Goal: Transaction & Acquisition: Purchase product/service

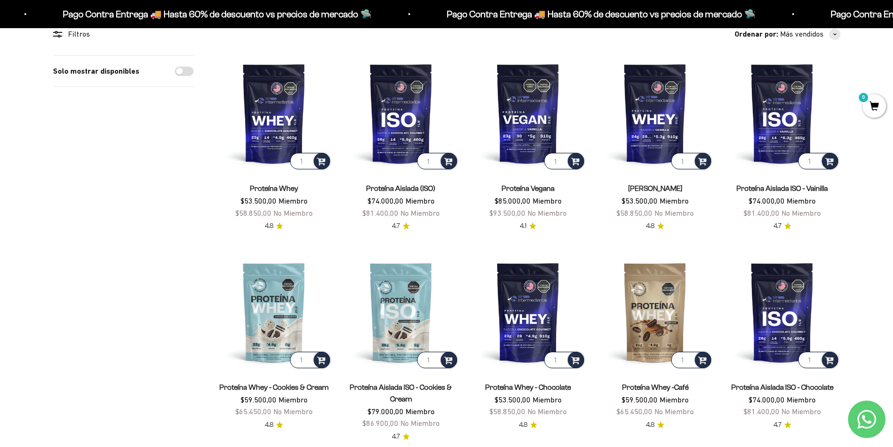
scroll to position [47, 0]
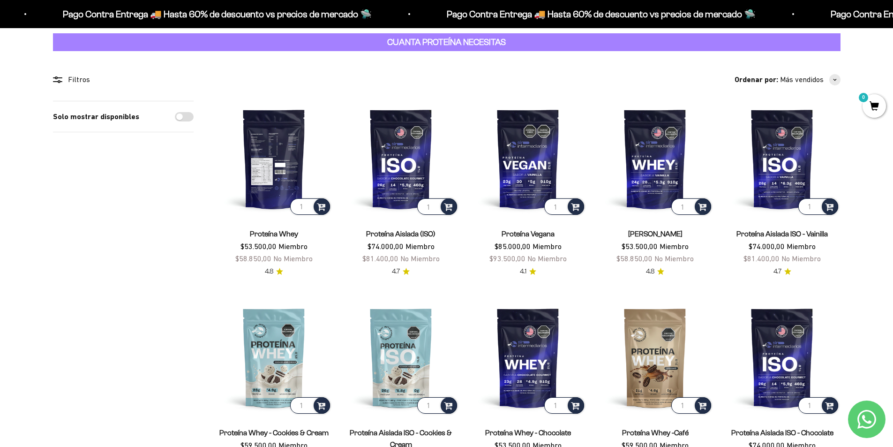
click at [283, 140] on img at bounding box center [274, 159] width 116 height 116
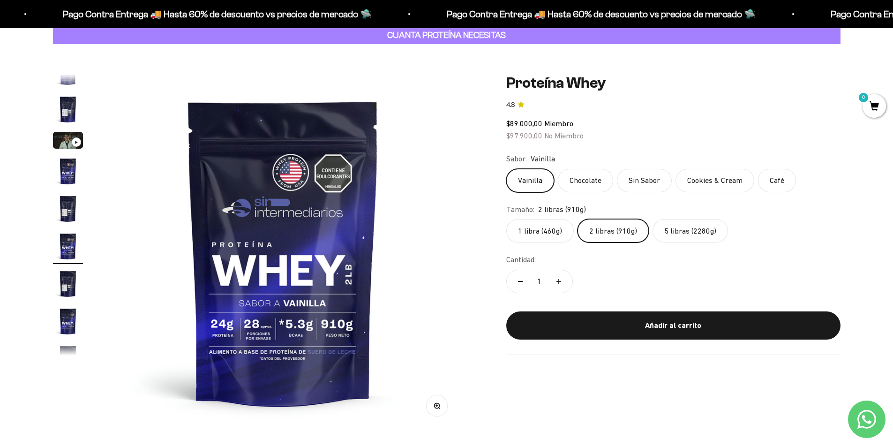
scroll to position [47, 0]
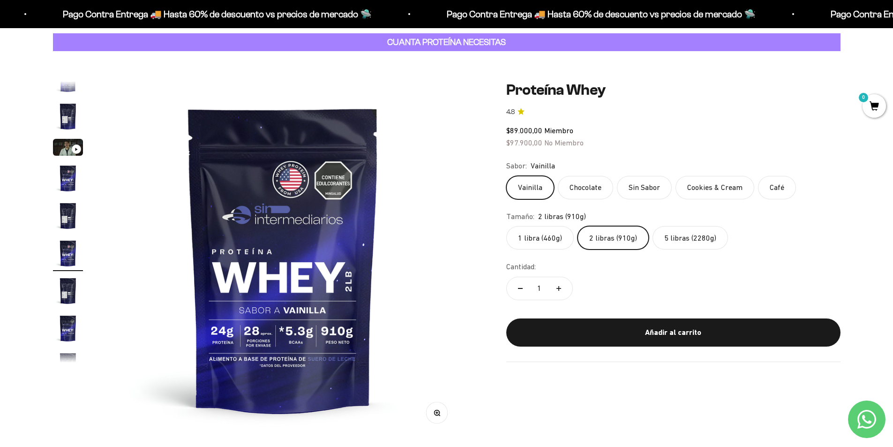
click at [73, 120] on img "Ir al artículo 2" at bounding box center [68, 116] width 30 height 30
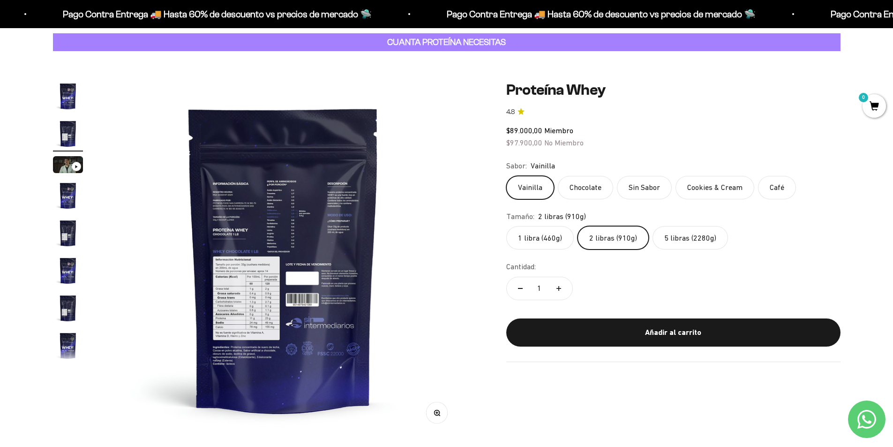
click at [67, 162] on img "Ir al artículo 3" at bounding box center [68, 164] width 30 height 17
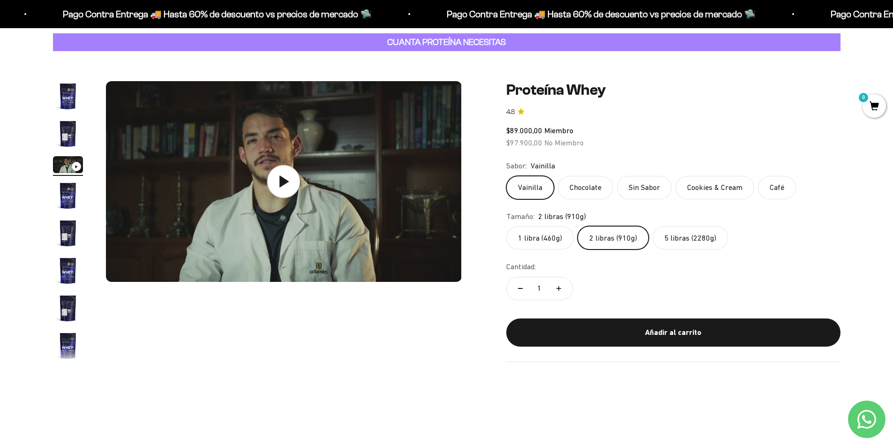
scroll to position [0, 734]
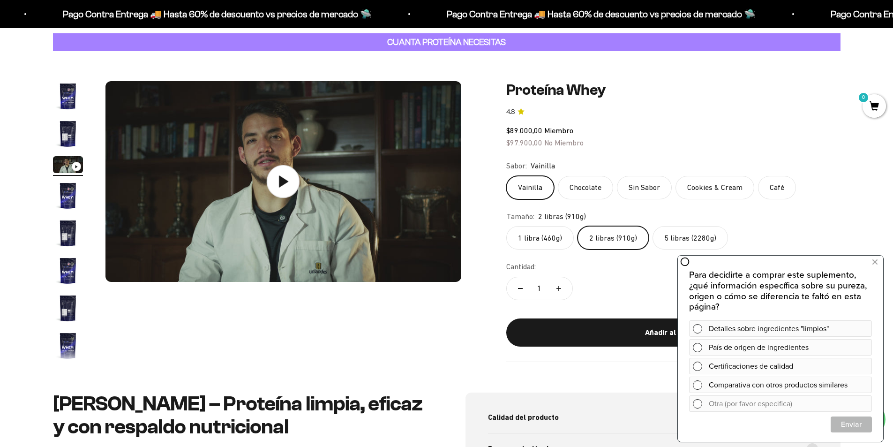
click at [291, 183] on icon at bounding box center [283, 181] width 33 height 33
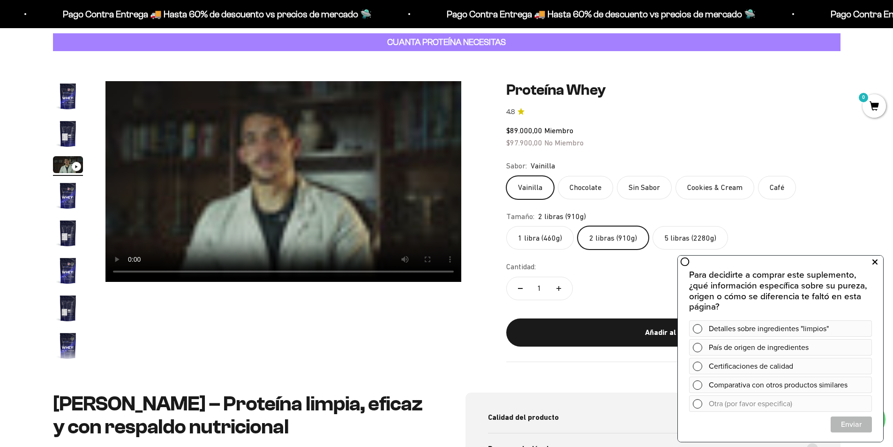
drag, startPoint x: 873, startPoint y: 262, endPoint x: 1511, endPoint y: 500, distance: 681.7
click at [873, 262] on icon at bounding box center [875, 262] width 5 height 12
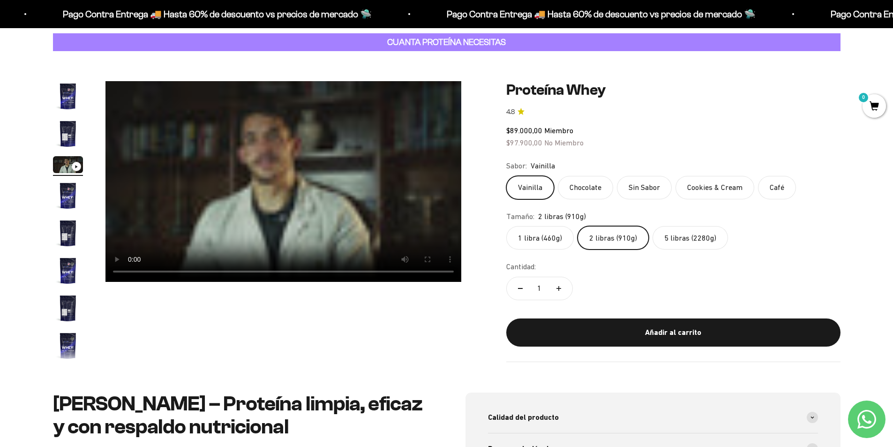
click at [687, 239] on label "5 libras (2280g)" at bounding box center [690, 237] width 75 height 23
click at [506, 226] on input "5 libras (2280g)" at bounding box center [506, 226] width 0 height 0
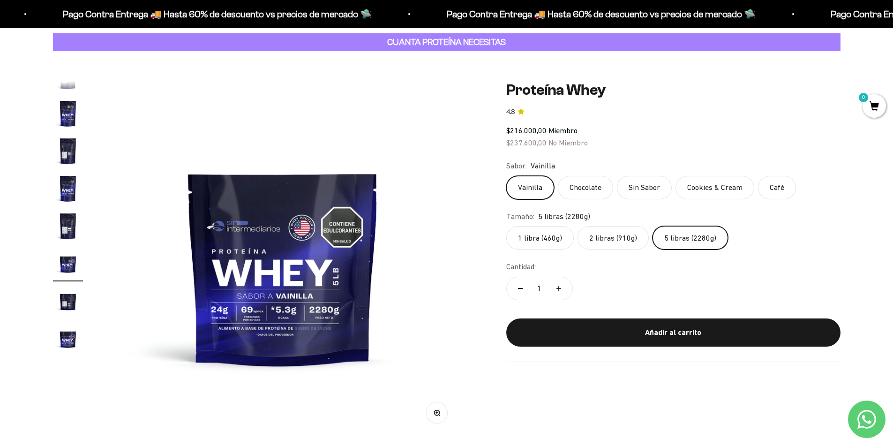
scroll to position [167, 0]
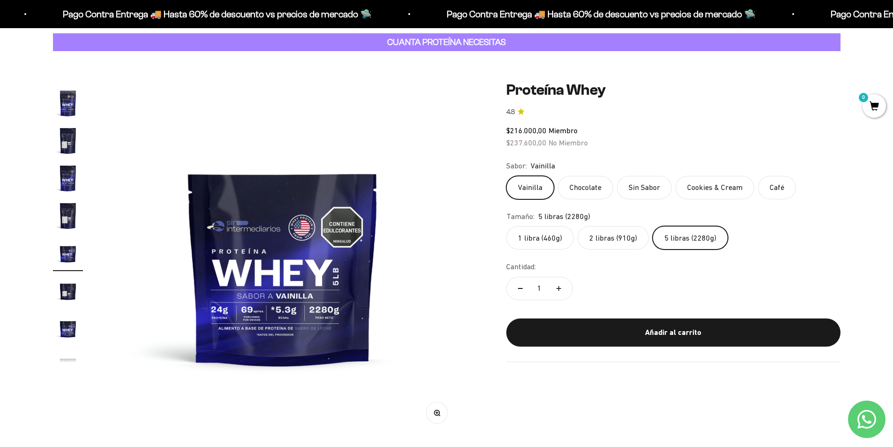
click at [639, 237] on label "2 libras (910g)" at bounding box center [613, 237] width 71 height 23
click at [506, 226] on input "2 libras (910g)" at bounding box center [506, 226] width 0 height 0
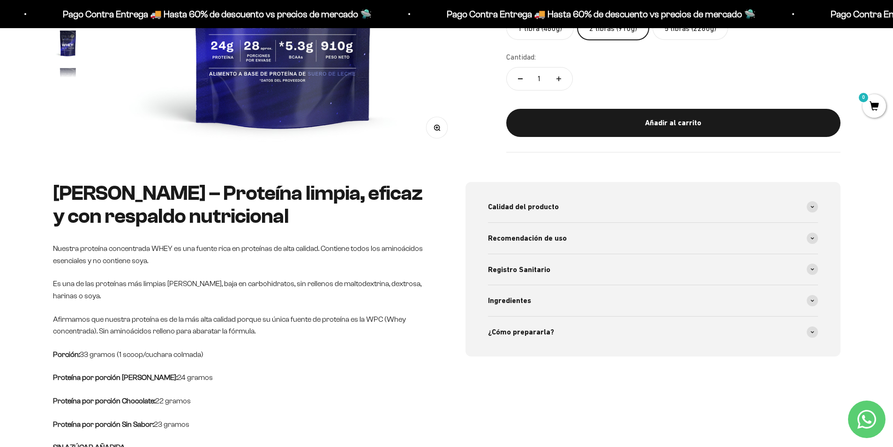
scroll to position [328, 0]
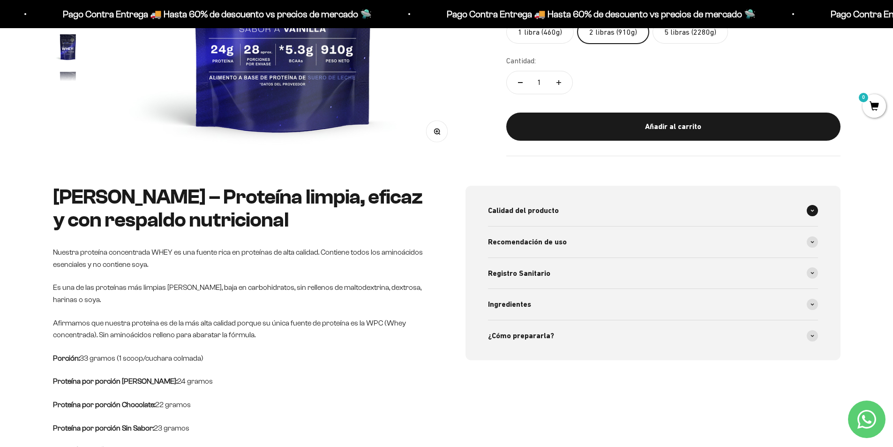
click at [691, 197] on div "Calidad del producto" at bounding box center [653, 210] width 330 height 31
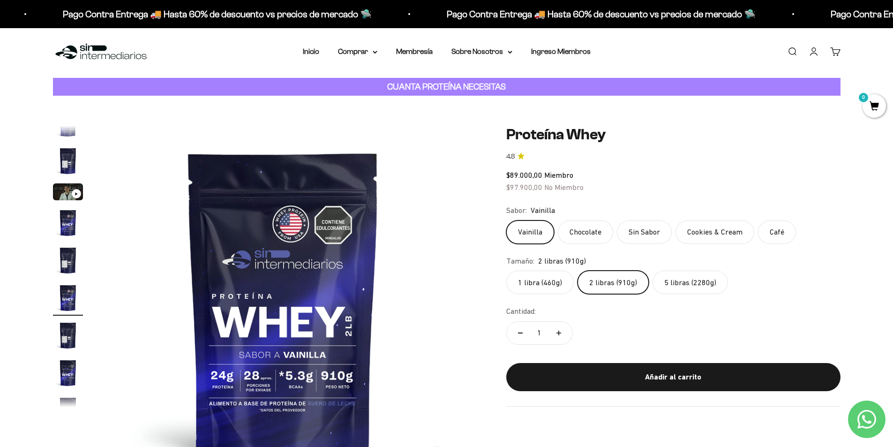
scroll to position [0, 0]
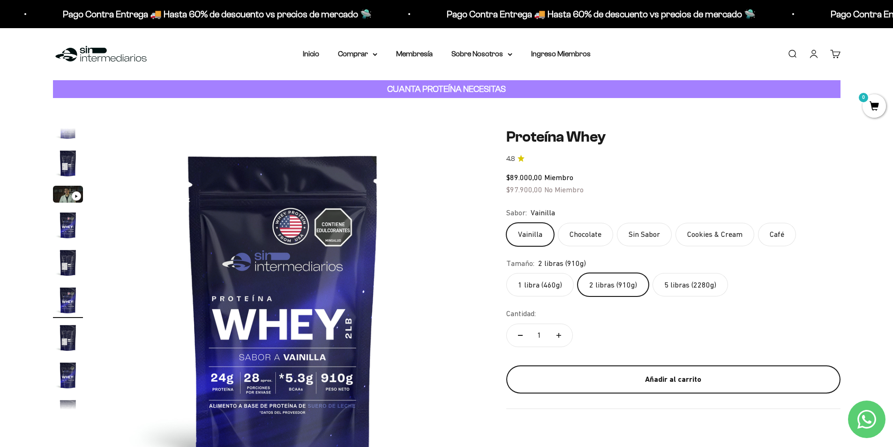
click at [692, 371] on button "Añadir al carrito" at bounding box center [673, 379] width 334 height 28
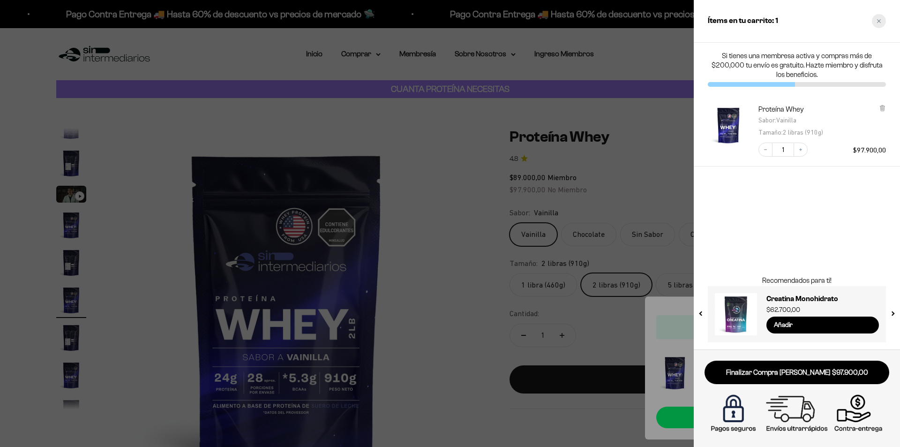
click at [879, 24] on div "Close cart" at bounding box center [879, 21] width 14 height 14
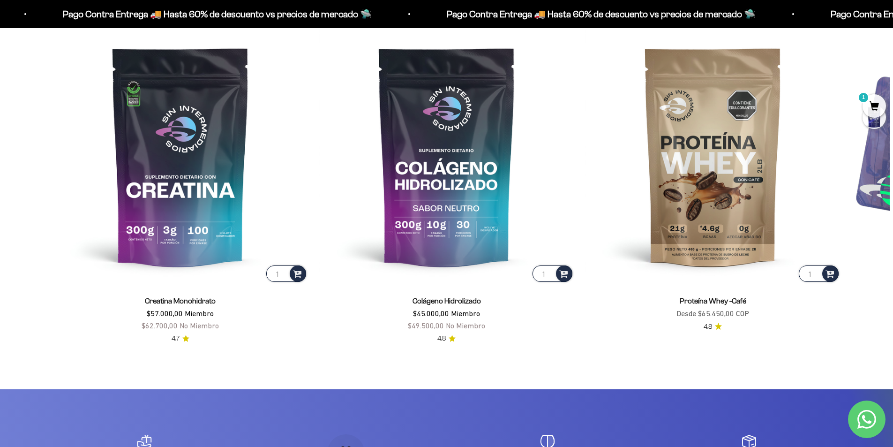
scroll to position [1969, 0]
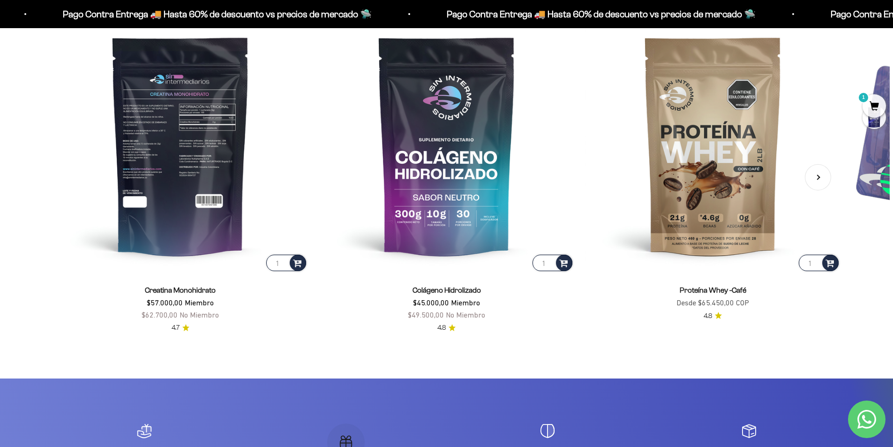
click at [226, 153] on img at bounding box center [180, 145] width 255 height 255
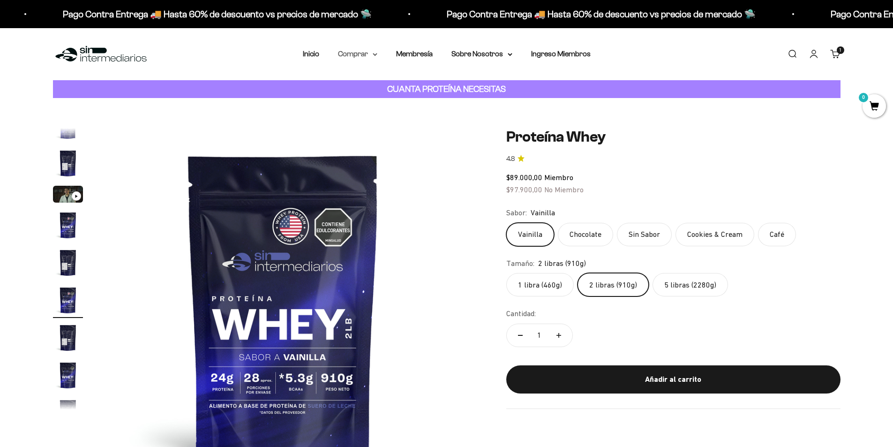
click at [361, 54] on summary "Comprar" at bounding box center [357, 54] width 39 height 12
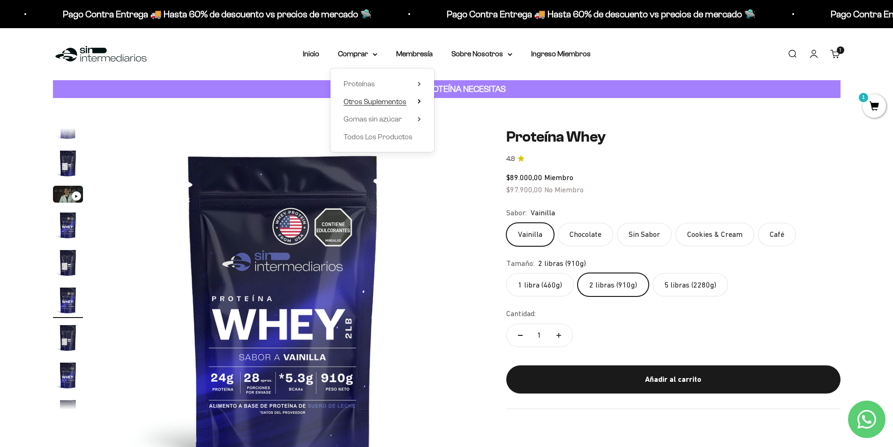
click at [418, 102] on icon at bounding box center [419, 101] width 3 height 5
click at [389, 83] on summary "Proteínas" at bounding box center [382, 84] width 77 height 12
click at [417, 102] on summary "Otros Suplementos" at bounding box center [382, 102] width 77 height 12
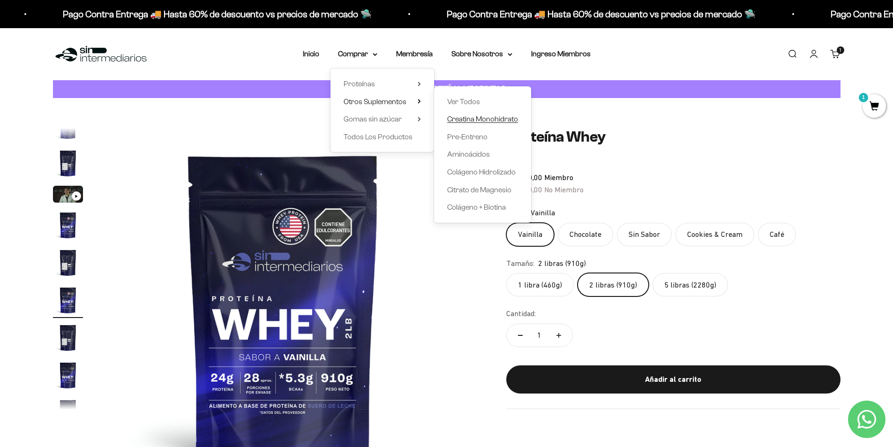
click at [456, 114] on span "Creatina Monohidrato" at bounding box center [482, 119] width 71 height 12
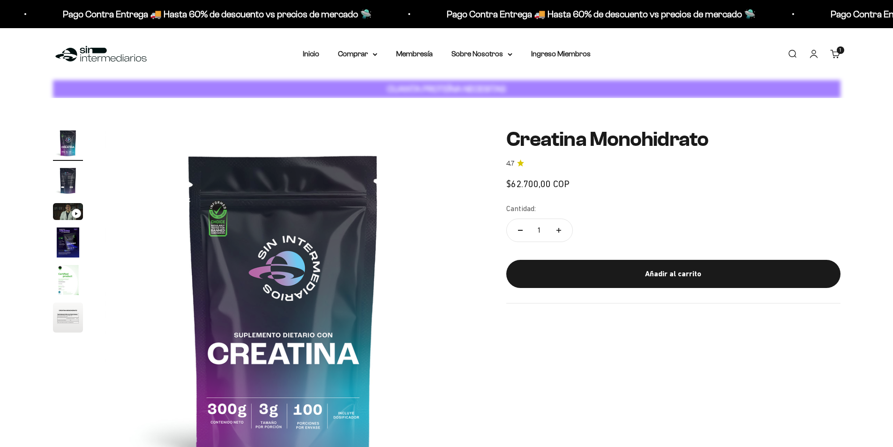
click at [95, 54] on img at bounding box center [101, 54] width 96 height 20
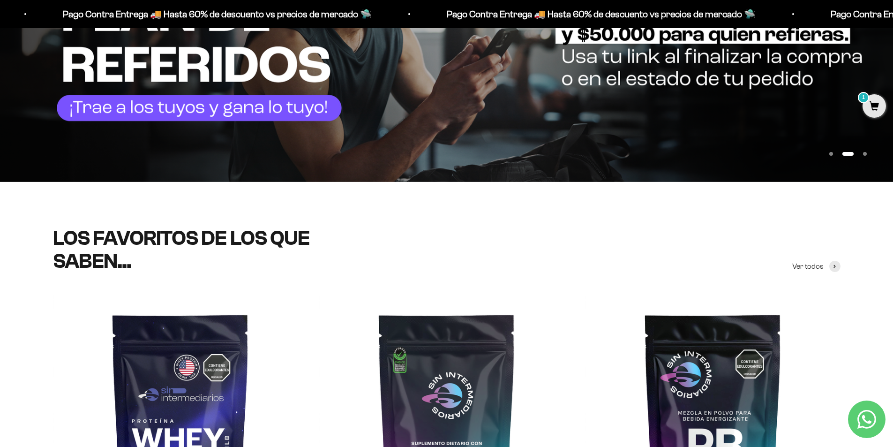
scroll to position [188, 0]
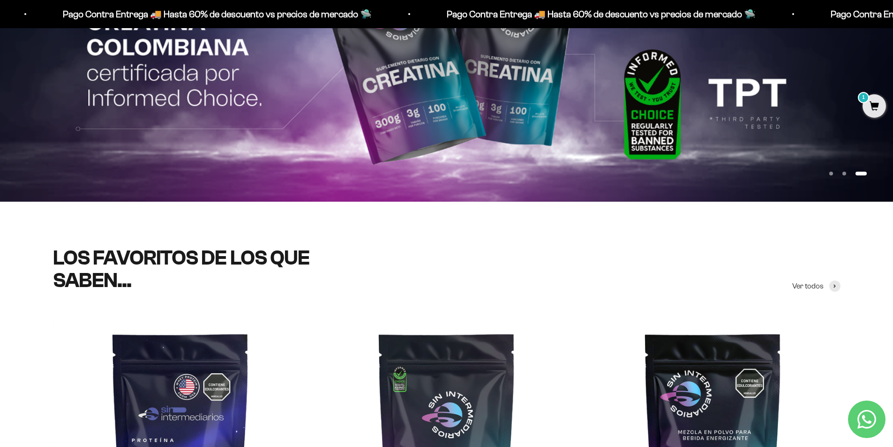
click at [837, 286] on span at bounding box center [834, 285] width 11 height 11
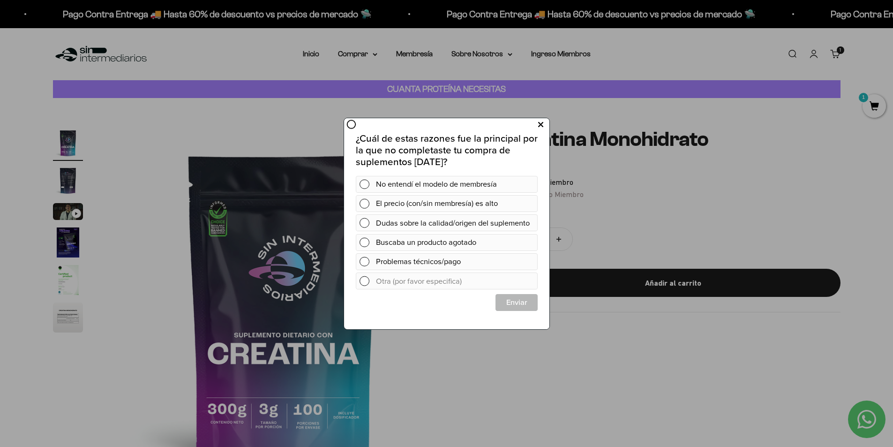
click at [536, 128] on button at bounding box center [540, 124] width 17 height 15
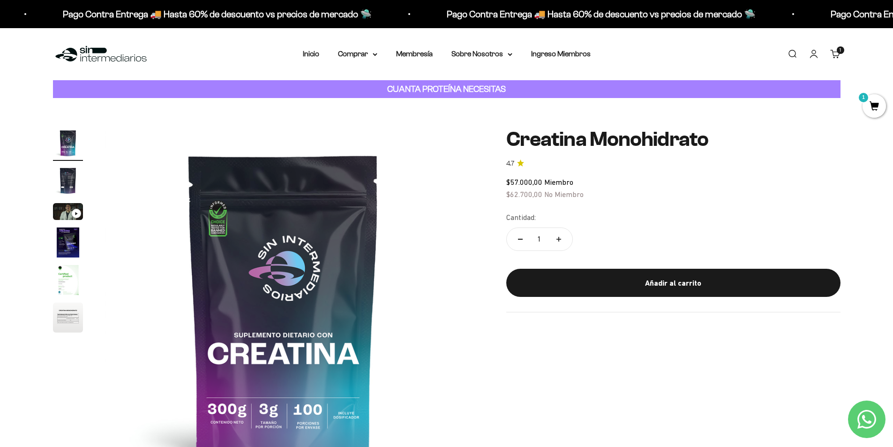
drag, startPoint x: 72, startPoint y: 298, endPoint x: 76, endPoint y: 294, distance: 6.3
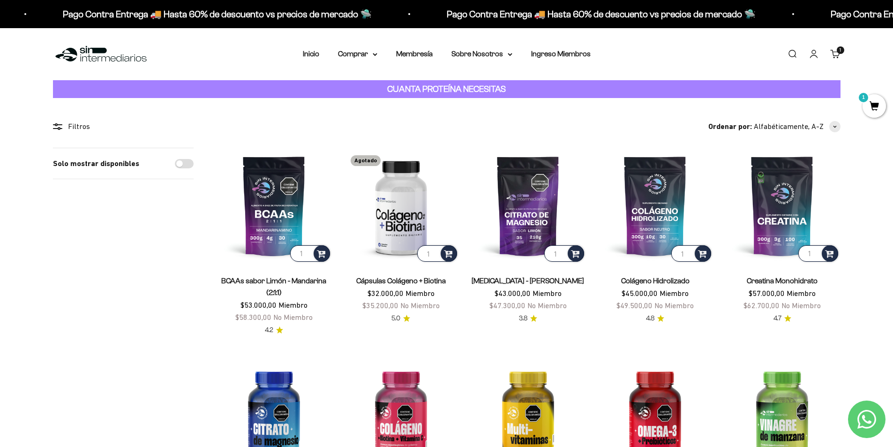
click at [76, 63] on img at bounding box center [101, 54] width 96 height 20
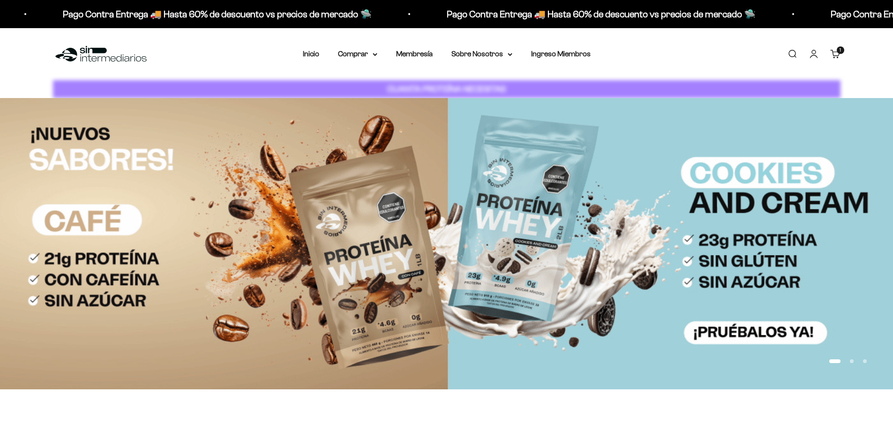
click at [852, 363] on button "Ir al artículo 2" at bounding box center [852, 361] width 4 height 4
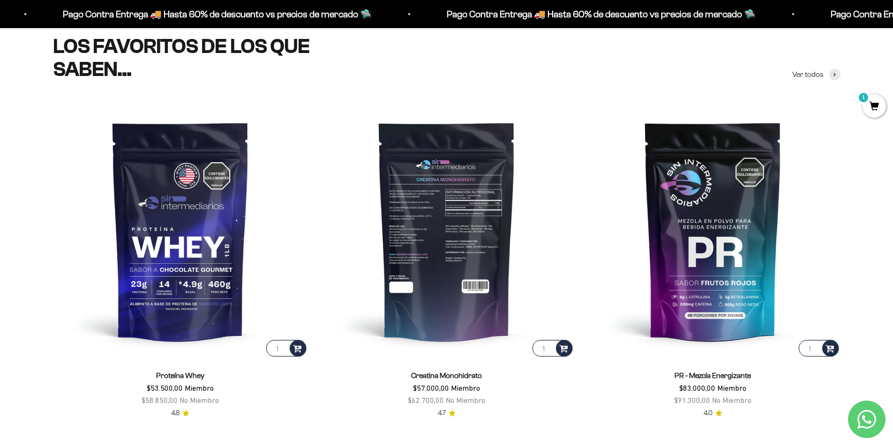
scroll to position [422, 0]
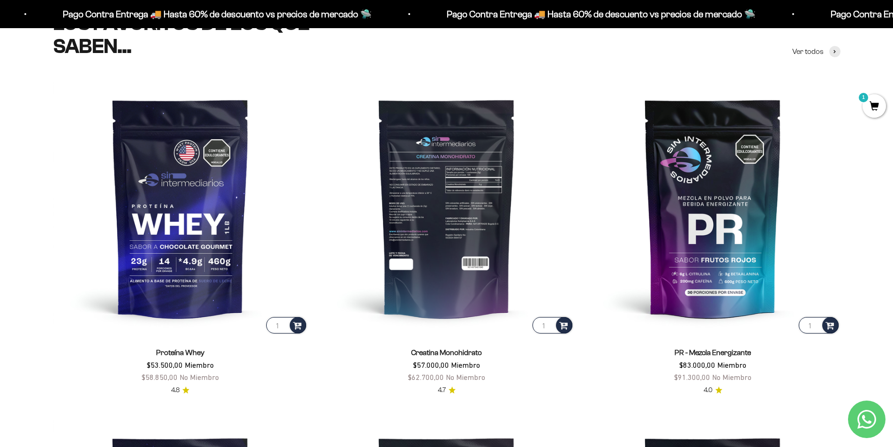
click at [462, 204] on img at bounding box center [446, 207] width 255 height 255
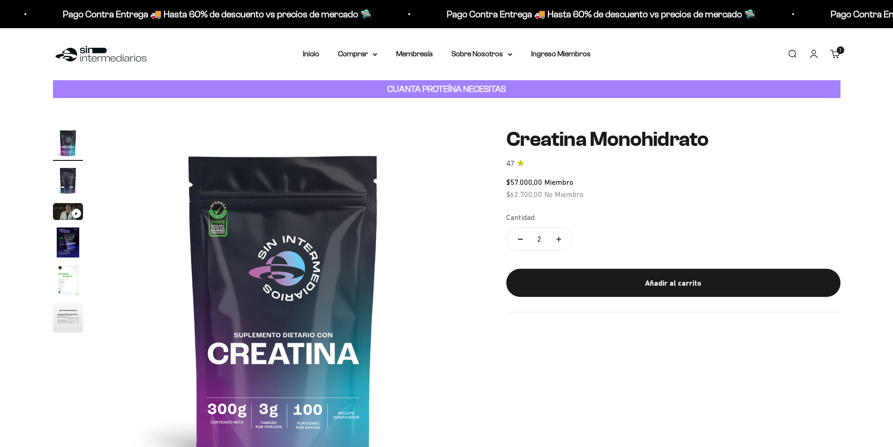
click at [520, 235] on button "Reducir cantidad" at bounding box center [520, 239] width 27 height 23
type input "1"
click at [70, 181] on img "Ir al artículo 2" at bounding box center [68, 181] width 30 height 30
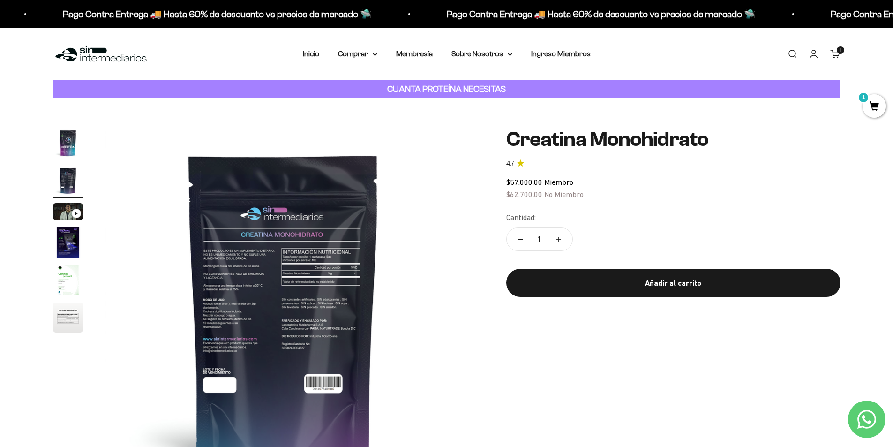
click at [67, 210] on img "Ir al artículo 3" at bounding box center [68, 211] width 30 height 17
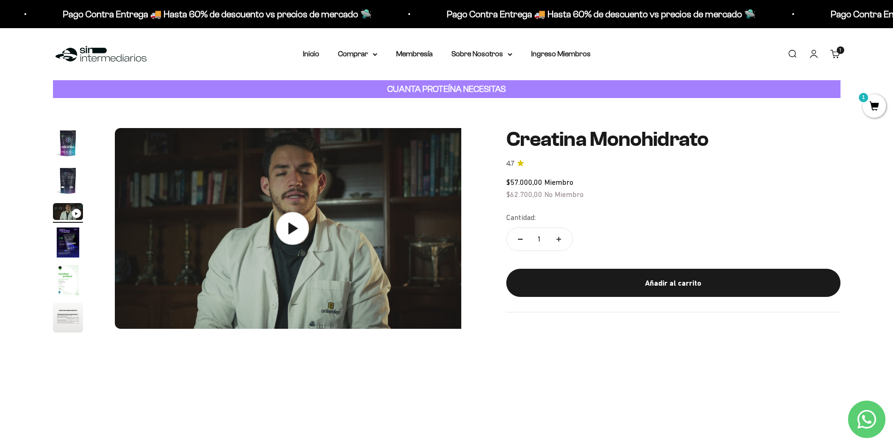
scroll to position [0, 734]
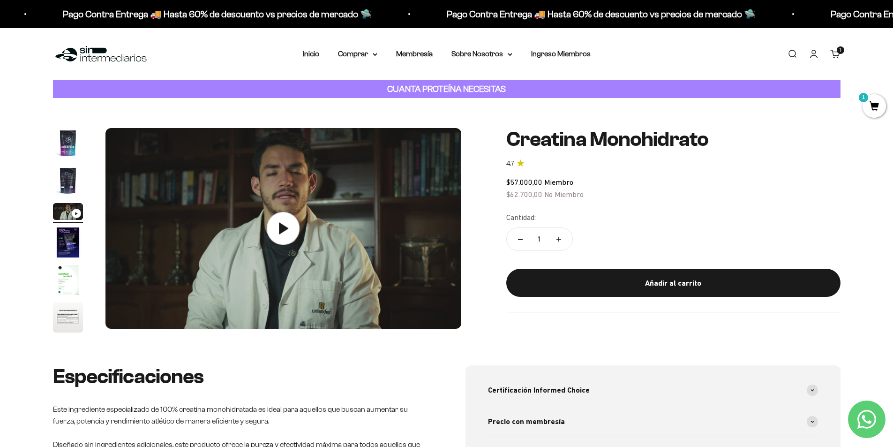
click at [297, 237] on icon at bounding box center [283, 228] width 32 height 32
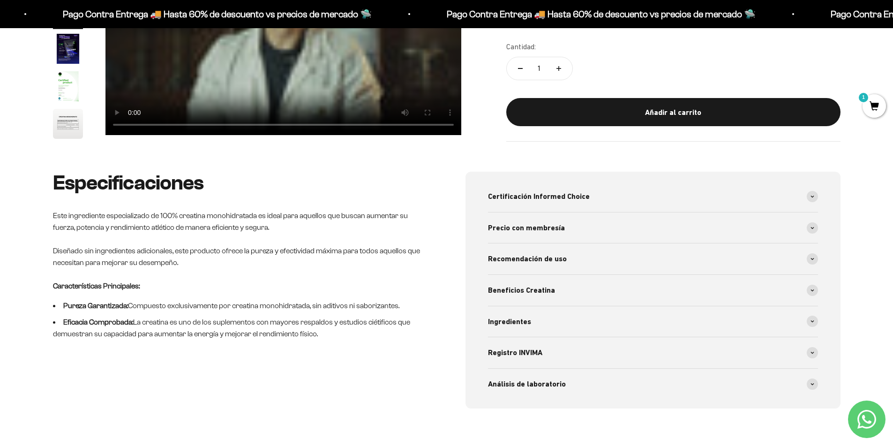
scroll to position [234, 0]
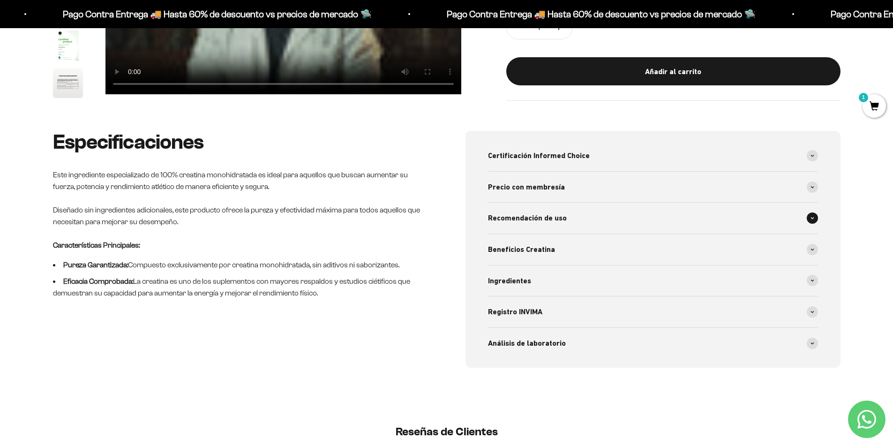
click at [551, 218] on span "Recomendación de uso" at bounding box center [527, 218] width 79 height 12
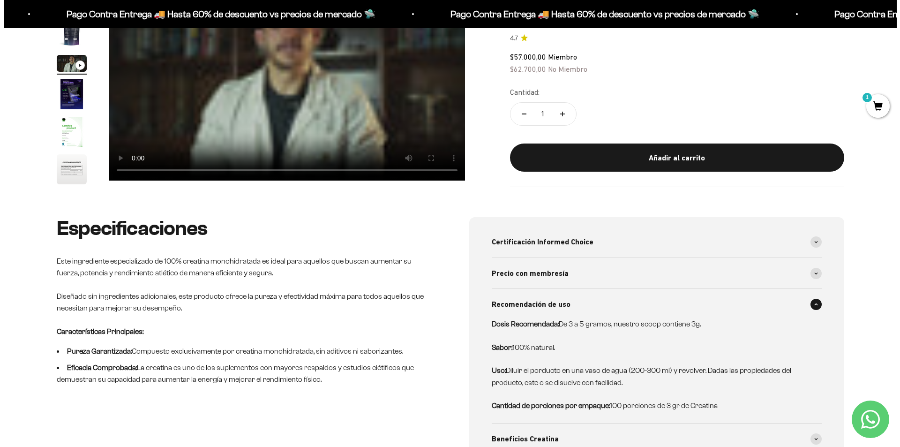
scroll to position [94, 0]
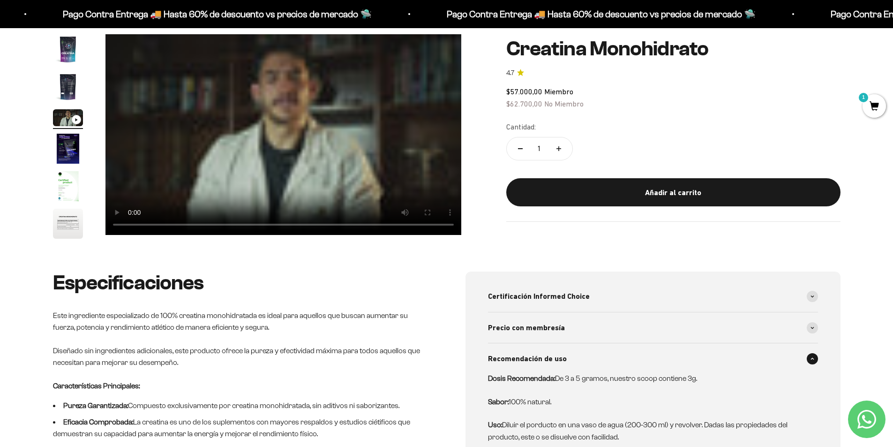
click at [219, 141] on video "Creatina Monohidrato" at bounding box center [283, 134] width 356 height 201
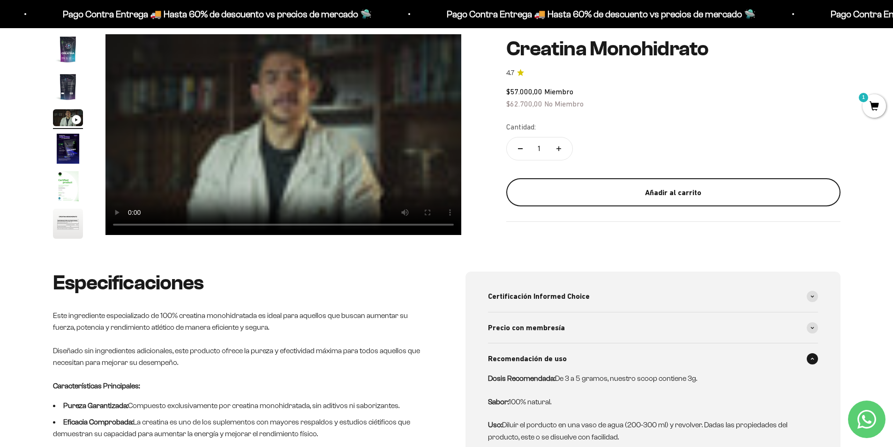
click at [578, 188] on div "Añadir al carrito" at bounding box center [673, 192] width 297 height 12
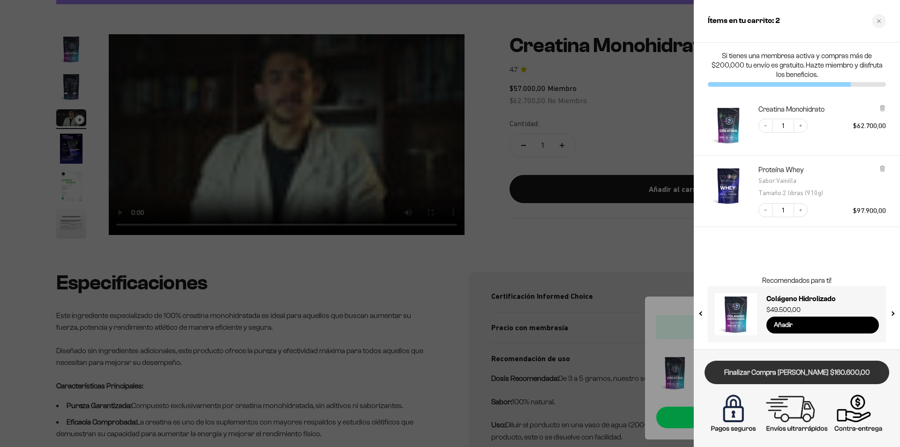
click at [758, 373] on link "Finalizar Compra Segura $160.600,00" at bounding box center [797, 373] width 185 height 24
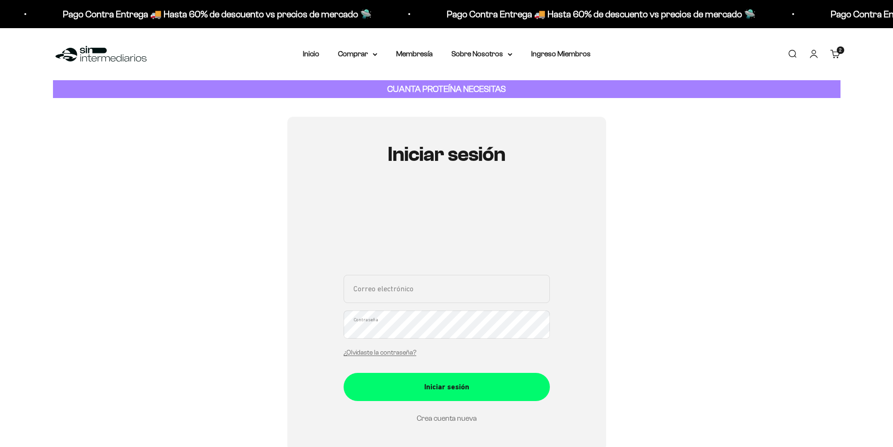
click at [442, 419] on link "Crea cuenta nueva" at bounding box center [447, 418] width 60 height 8
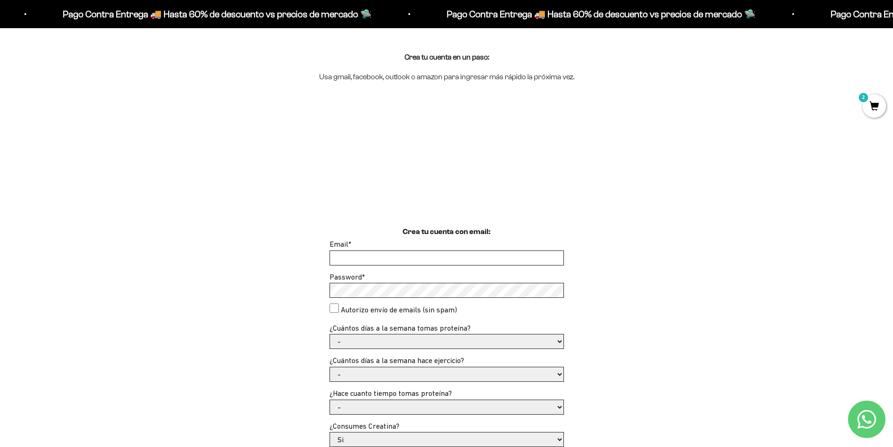
scroll to position [94, 0]
click at [414, 258] on input "Email *" at bounding box center [446, 256] width 233 height 14
type input "r"
click at [414, 257] on input "ramirezramirez1112" at bounding box center [446, 256] width 233 height 14
type input "[EMAIL_ADDRESS][DOMAIN_NAME]"
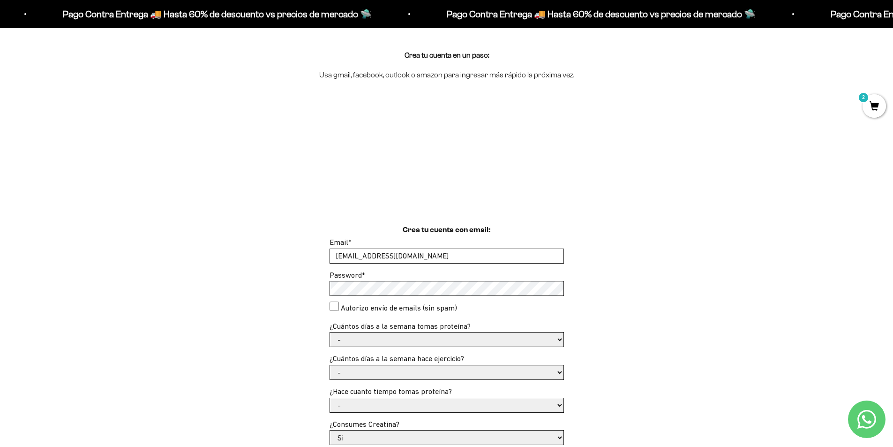
click at [337, 304] on consent"] "Autorizo envío de emails (sin spam)" at bounding box center [334, 305] width 9 height 9
checkbox consent"] "true"
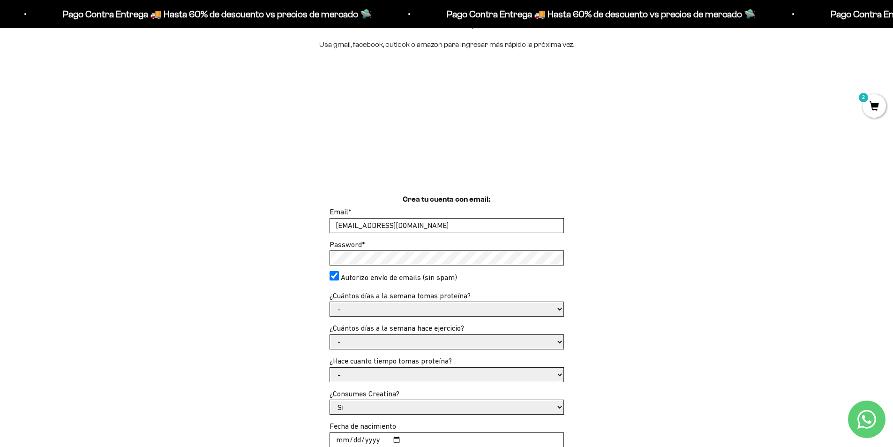
scroll to position [141, 0]
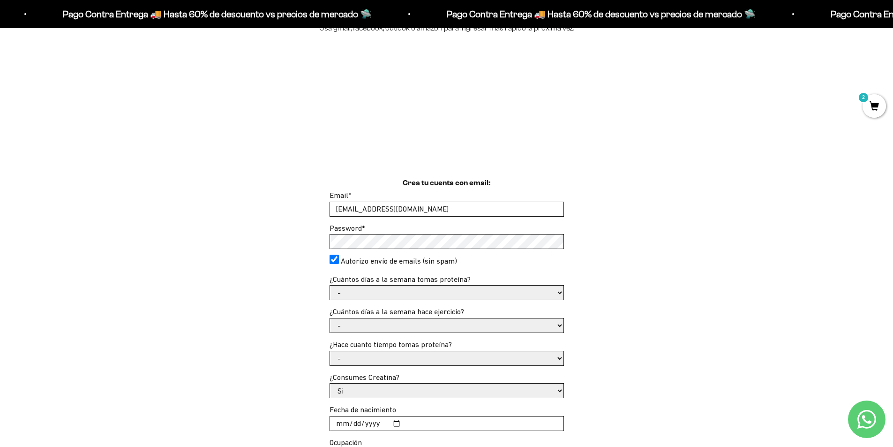
click at [555, 295] on select "- 1 o 2 3 a 5 6 o 7" at bounding box center [446, 293] width 233 height 14
select select "3 a 5"
click at [330, 286] on select "- 1 o 2 3 a 5 6 o 7" at bounding box center [446, 293] width 233 height 14
click at [461, 329] on select "- No hago 1 a 2 días 3 a 5 días 6 o 7 días" at bounding box center [446, 325] width 233 height 14
select select "3 a 5 días"
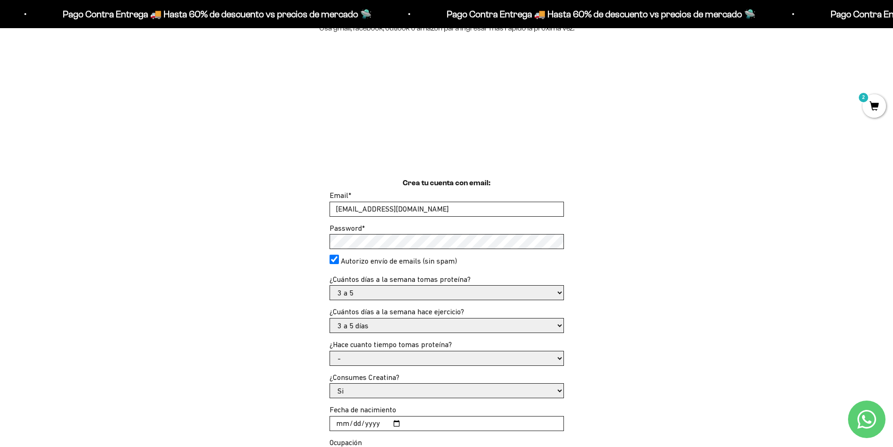
click at [330, 318] on select "- No hago 1 a 2 días 3 a 5 días 6 o 7 días" at bounding box center [446, 325] width 233 height 14
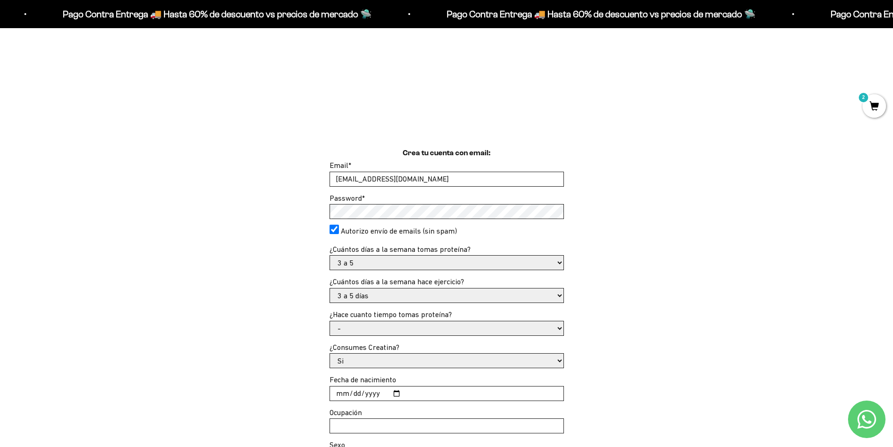
scroll to position [188, 0]
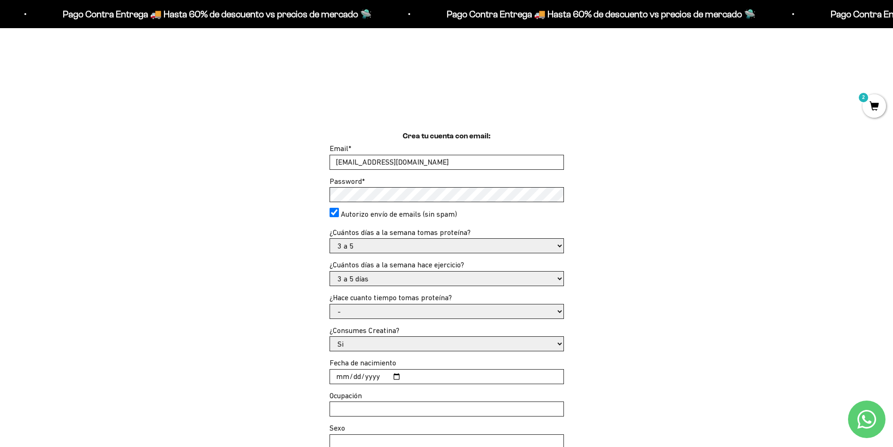
click at [427, 317] on select "- Apenas estoy empezando Menos de 6 meses Más de 6 meses Hace más de un año" at bounding box center [446, 311] width 233 height 14
select select "Hace más de un año"
click at [330, 304] on select "- Apenas estoy empezando Menos de 6 meses Más de 6 meses Hace más de un año" at bounding box center [446, 311] width 233 height 14
click at [537, 350] on select "Si No" at bounding box center [446, 344] width 233 height 14
select select "No"
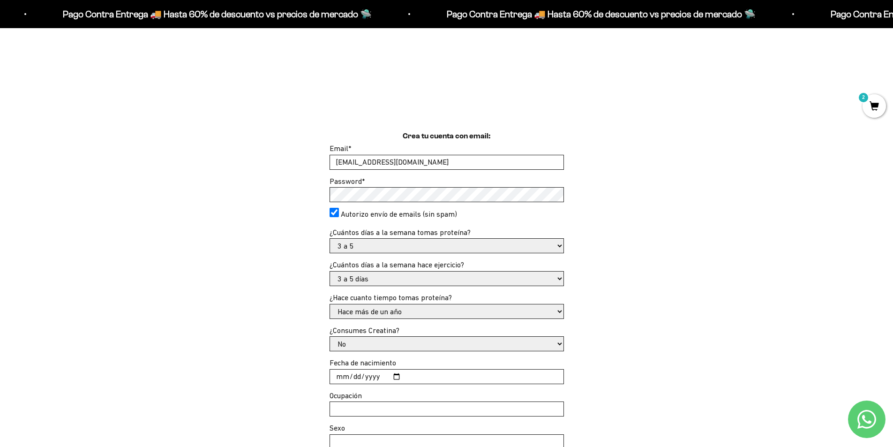
click at [330, 337] on select "Si No" at bounding box center [446, 344] width 233 height 14
click at [399, 376] on input "Fecha de nacimiento" at bounding box center [446, 376] width 233 height 14
type input "2000-11-10"
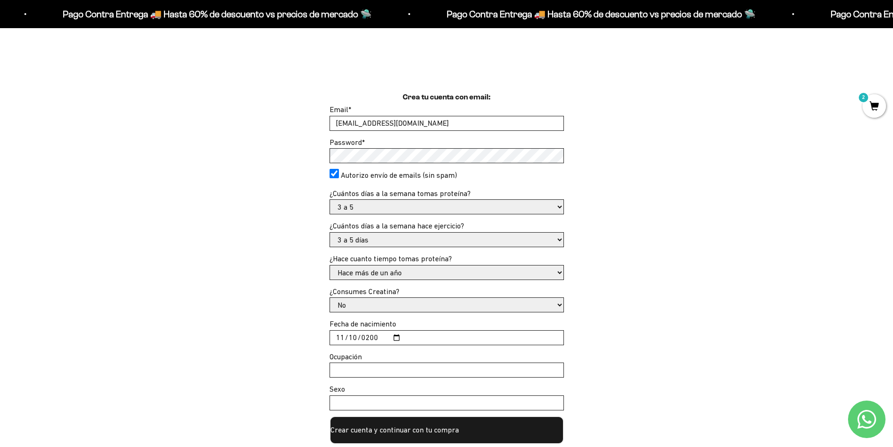
scroll to position [281, 0]
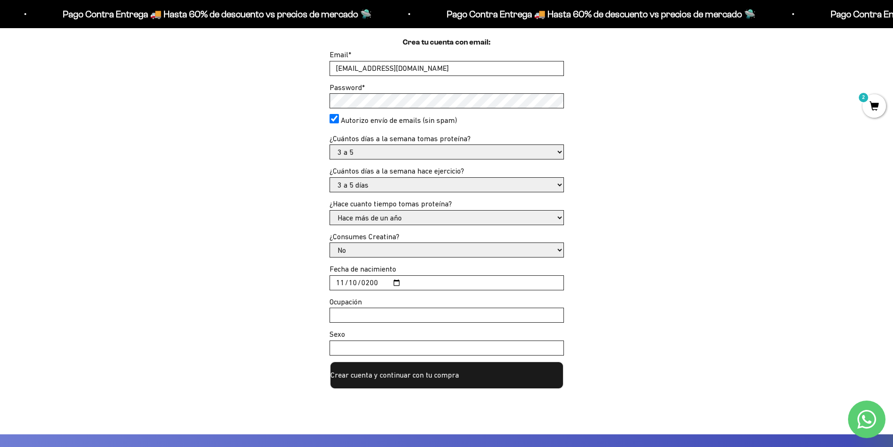
click at [381, 312] on input "Ocupación" at bounding box center [446, 315] width 233 height 14
type input "Administrador"
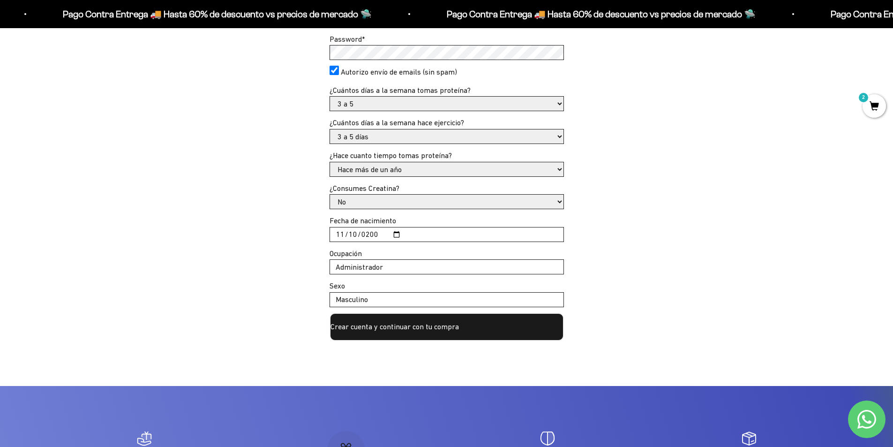
scroll to position [375, 0]
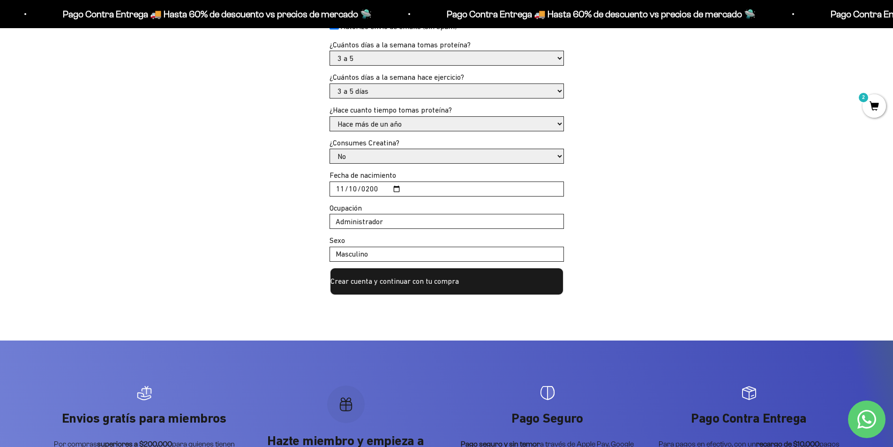
type input "Masculino"
click at [414, 290] on button "Crear cuenta y continuar con tu compra" at bounding box center [447, 281] width 234 height 28
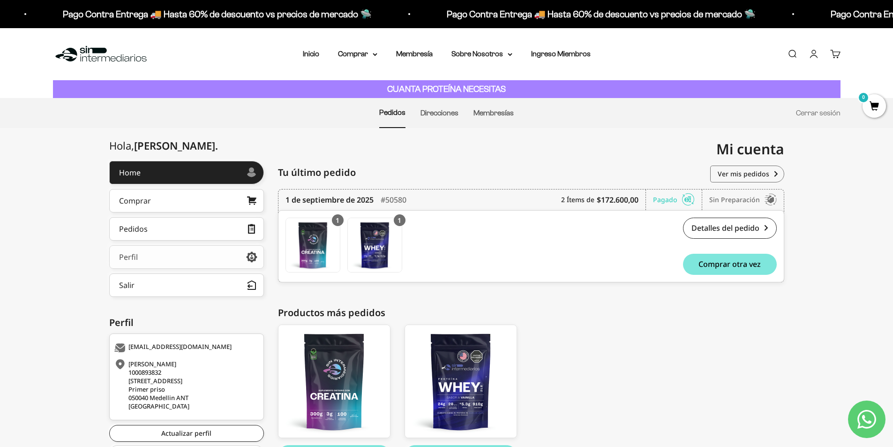
click at [192, 250] on link "Perfil" at bounding box center [186, 256] width 155 height 23
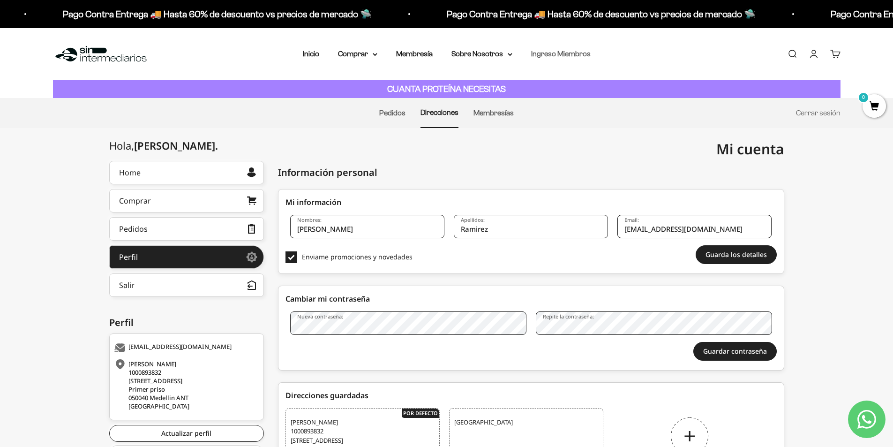
click at [565, 55] on link "Ingreso Miembros" at bounding box center [561, 54] width 60 height 8
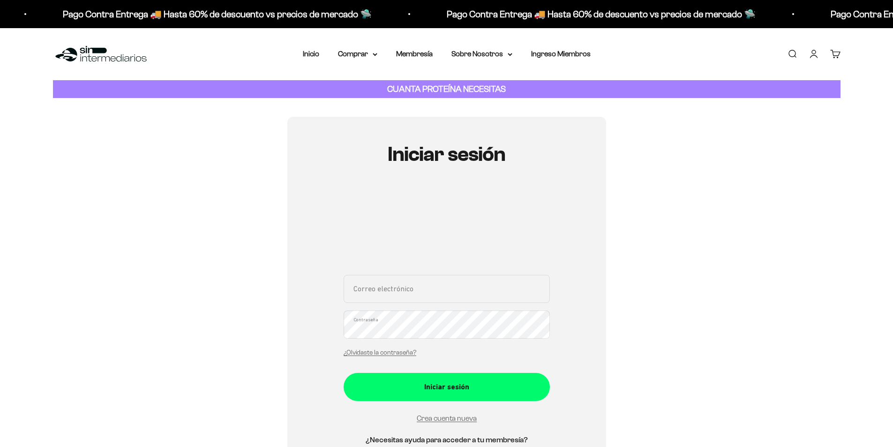
click at [810, 57] on link "Cuenta" at bounding box center [814, 54] width 10 height 10
click at [815, 54] on link "Cuenta" at bounding box center [814, 54] width 10 height 10
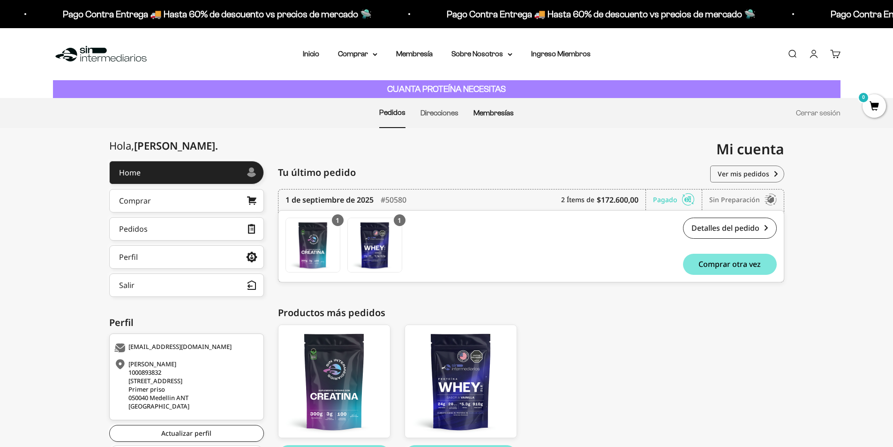
click at [492, 110] on link "Membresías" at bounding box center [494, 113] width 40 height 8
